Goal: Task Accomplishment & Management: Use online tool/utility

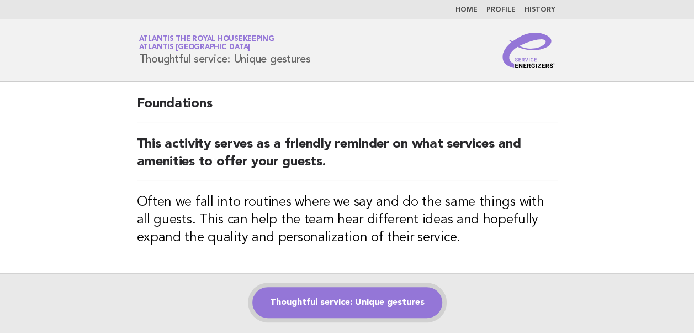
click at [341, 307] on link "Thoughtful service: Unique gestures" at bounding box center [347, 302] width 190 height 31
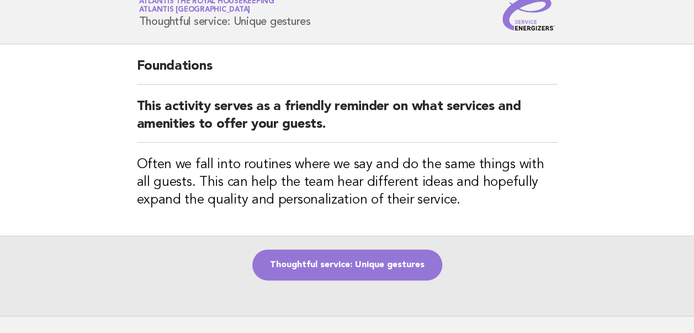
scroll to position [55, 0]
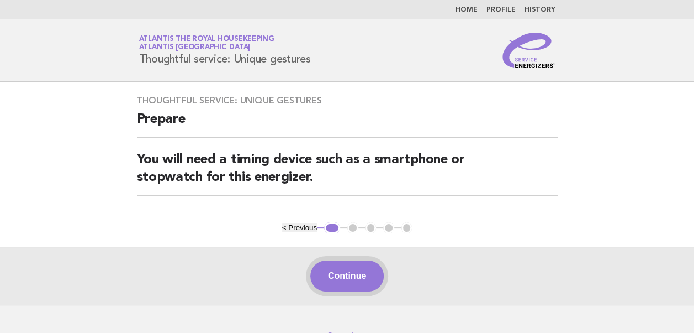
click at [351, 277] on button "Continue" at bounding box center [346, 275] width 73 height 31
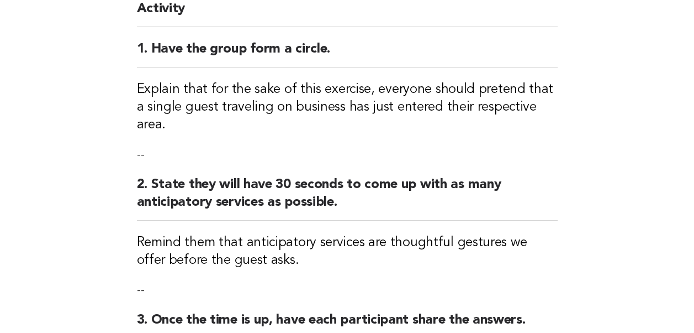
scroll to position [387, 0]
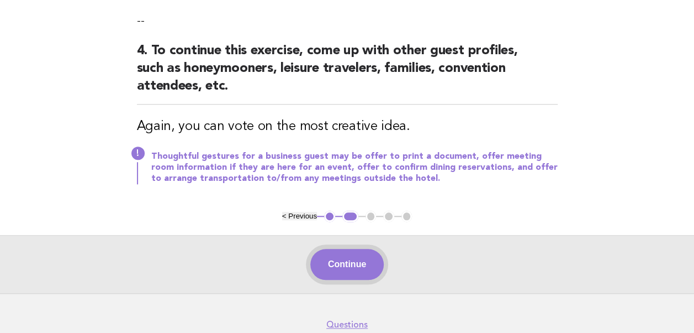
click at [352, 249] on button "Continue" at bounding box center [346, 264] width 73 height 31
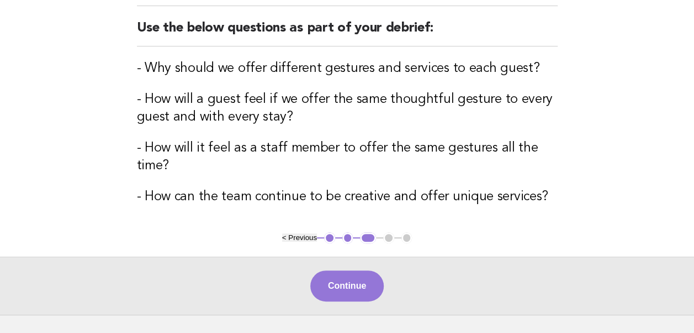
scroll to position [208, 0]
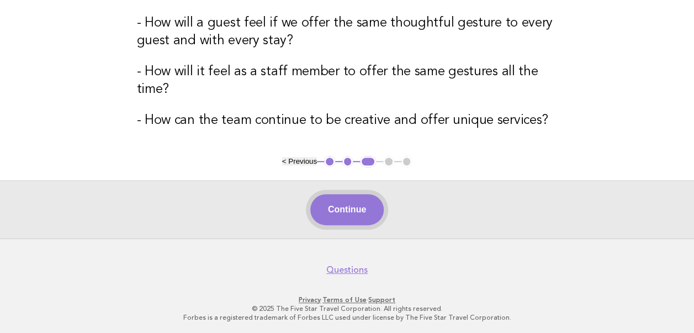
click at [341, 217] on button "Continue" at bounding box center [346, 209] width 73 height 31
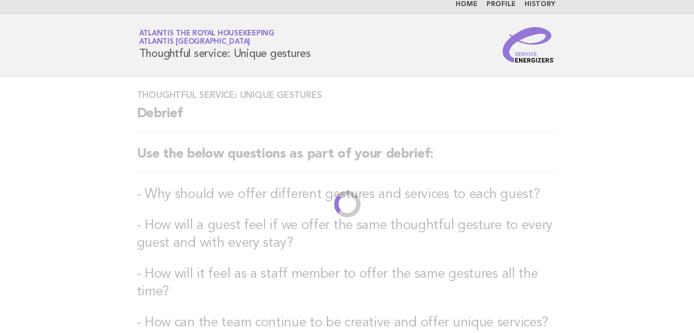
scroll to position [0, 0]
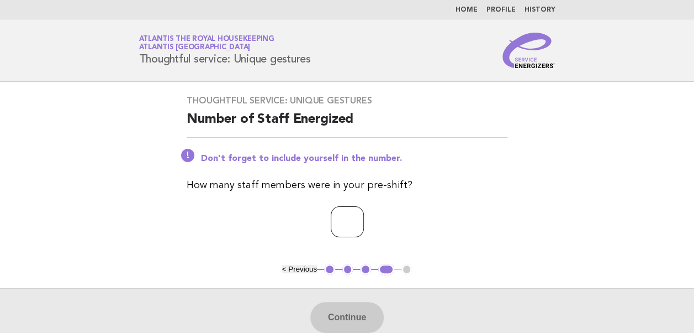
click at [334, 222] on input "number" at bounding box center [347, 221] width 33 height 31
type input "**"
click at [347, 320] on button "Continue" at bounding box center [346, 317] width 73 height 31
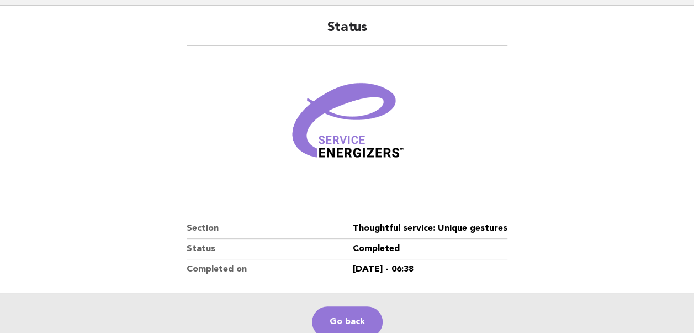
scroll to position [189, 0]
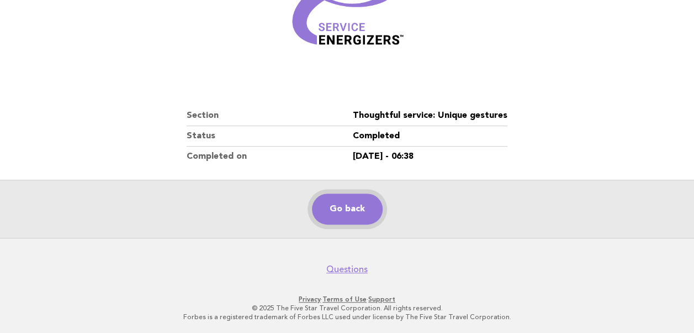
click at [331, 209] on link "Go back" at bounding box center [347, 208] width 71 height 31
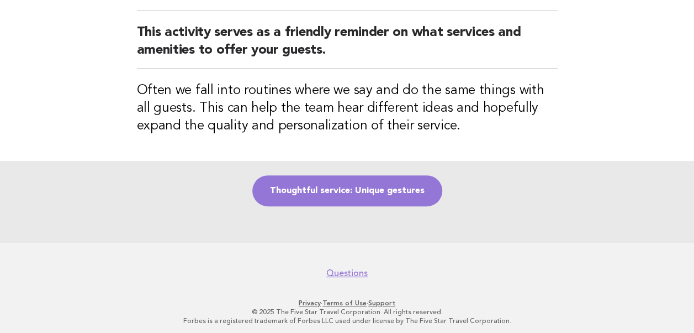
scroll to position [115, 0]
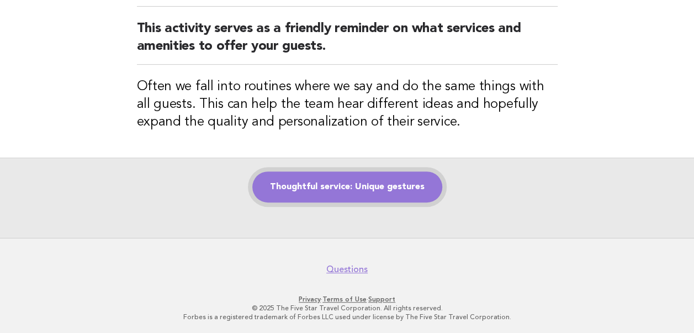
click at [338, 185] on link "Thoughtful service: Unique gestures" at bounding box center [347, 186] width 190 height 31
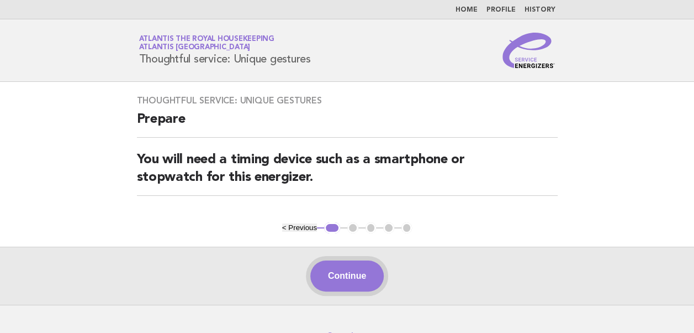
click at [350, 273] on button "Continue" at bounding box center [346, 275] width 73 height 31
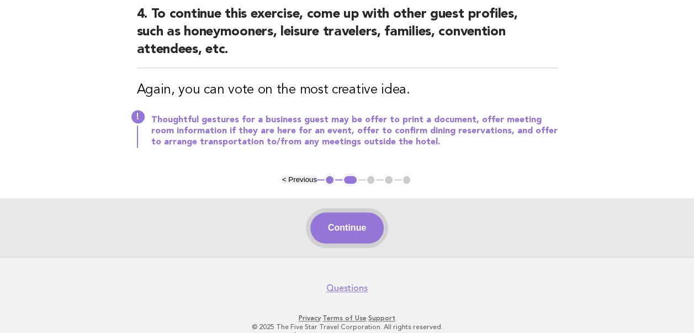
click at [354, 212] on button "Continue" at bounding box center [346, 227] width 73 height 31
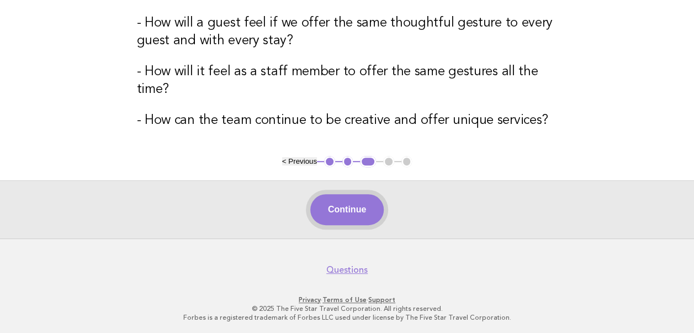
click at [349, 217] on button "Continue" at bounding box center [346, 209] width 73 height 31
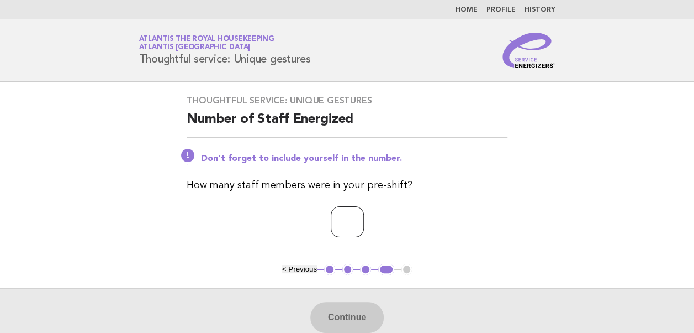
click at [338, 228] on input "number" at bounding box center [347, 221] width 33 height 31
type input "**"
click at [354, 318] on button "Continue" at bounding box center [346, 317] width 73 height 31
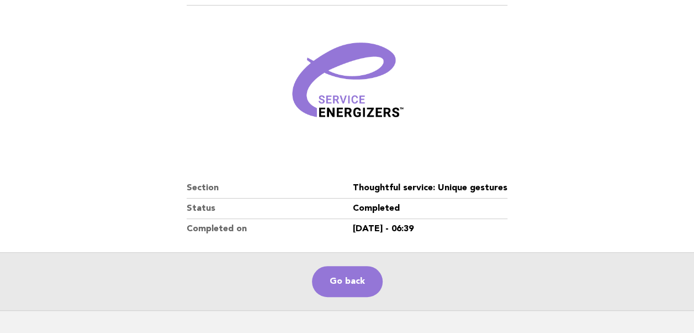
scroll to position [189, 0]
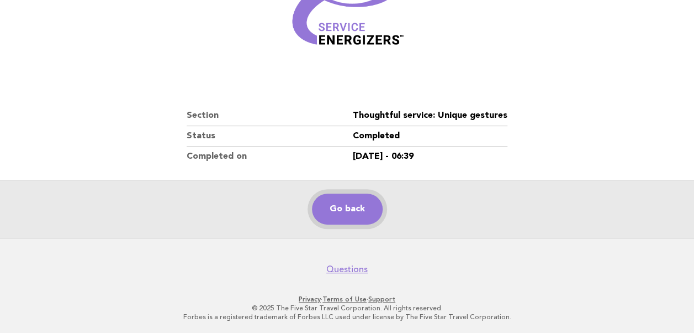
click at [335, 214] on link "Go back" at bounding box center [347, 208] width 71 height 31
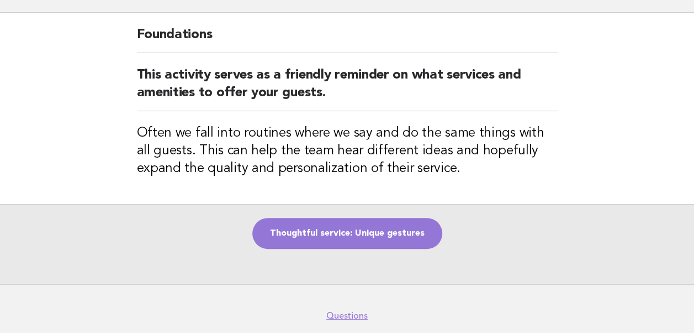
scroll to position [115, 0]
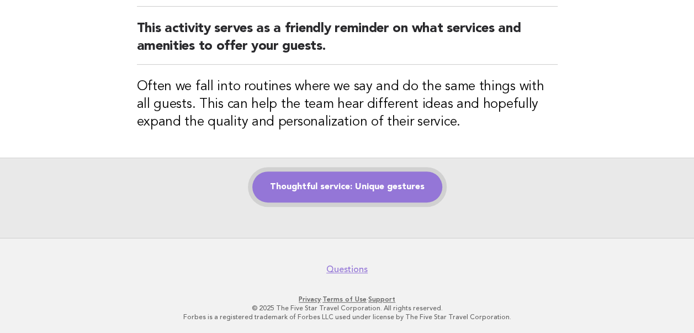
click at [335, 190] on link "Thoughtful service: Unique gestures" at bounding box center [347, 186] width 190 height 31
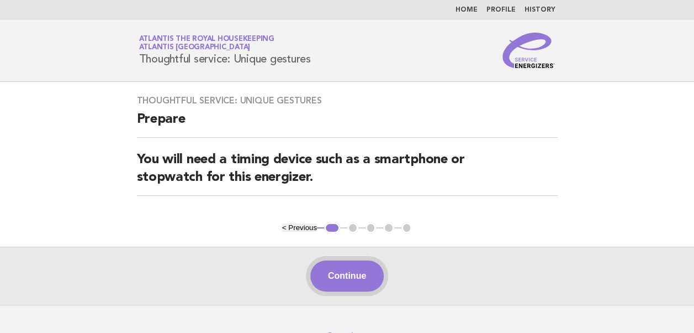
click at [338, 275] on button "Continue" at bounding box center [346, 275] width 73 height 31
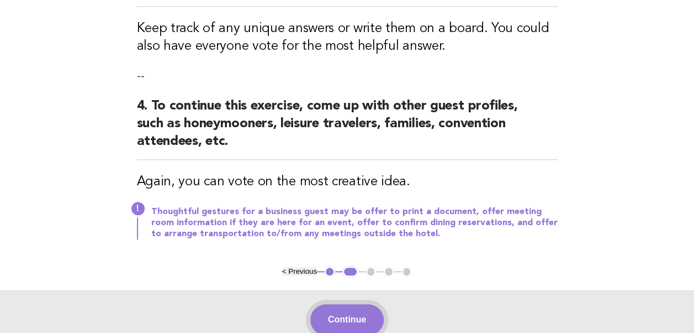
click at [335, 305] on button "Continue" at bounding box center [346, 319] width 73 height 31
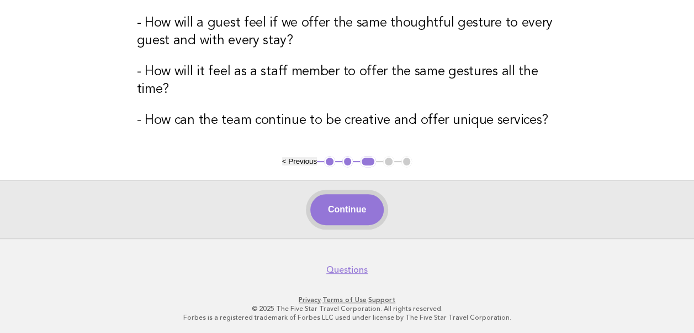
click at [346, 206] on button "Continue" at bounding box center [346, 209] width 73 height 31
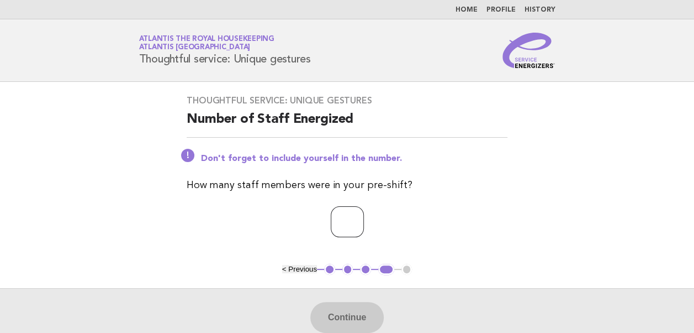
click at [337, 222] on input "number" at bounding box center [347, 221] width 33 height 31
type input "**"
click at [349, 321] on button "Continue" at bounding box center [346, 317] width 73 height 31
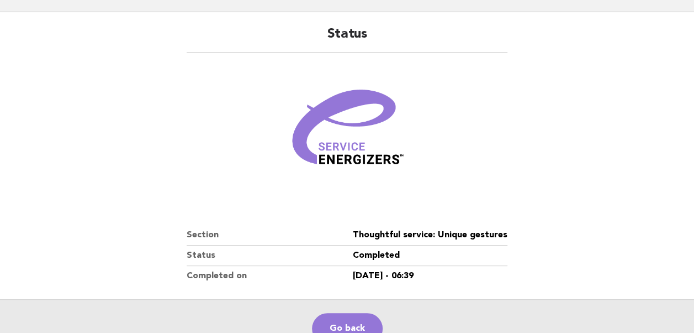
scroll to position [189, 0]
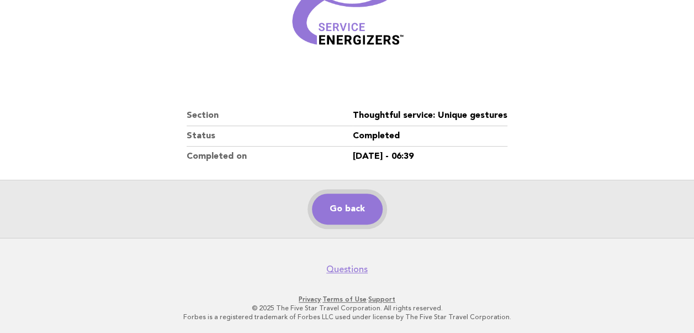
click at [341, 209] on link "Go back" at bounding box center [347, 208] width 71 height 31
